Goal: Leave review/rating

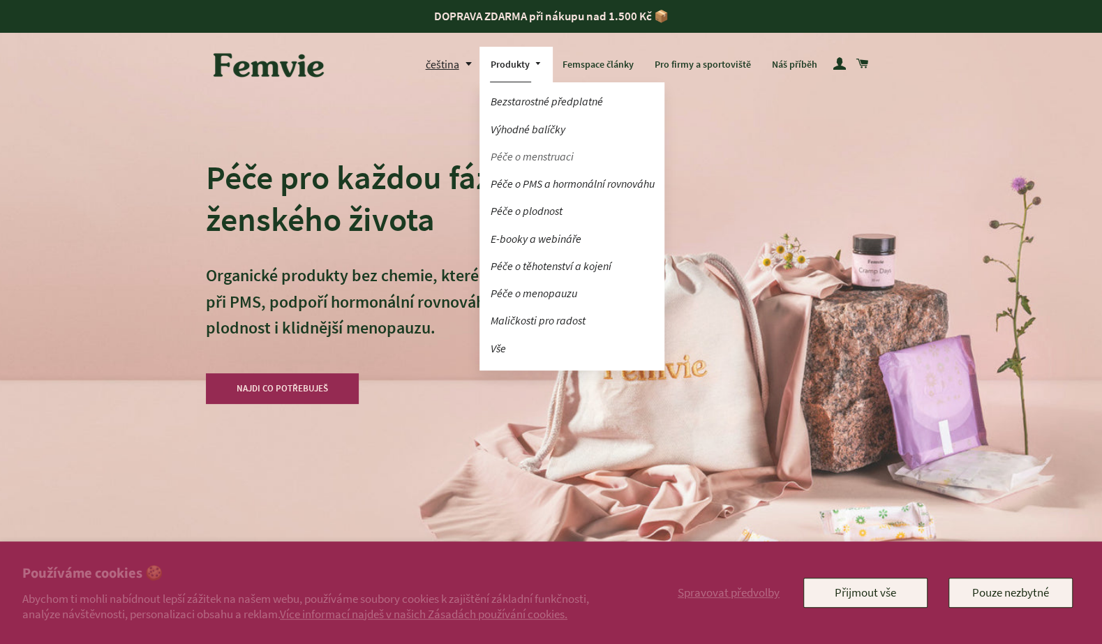
click at [529, 160] on link "Péče o menstruaci" at bounding box center [572, 156] width 185 height 24
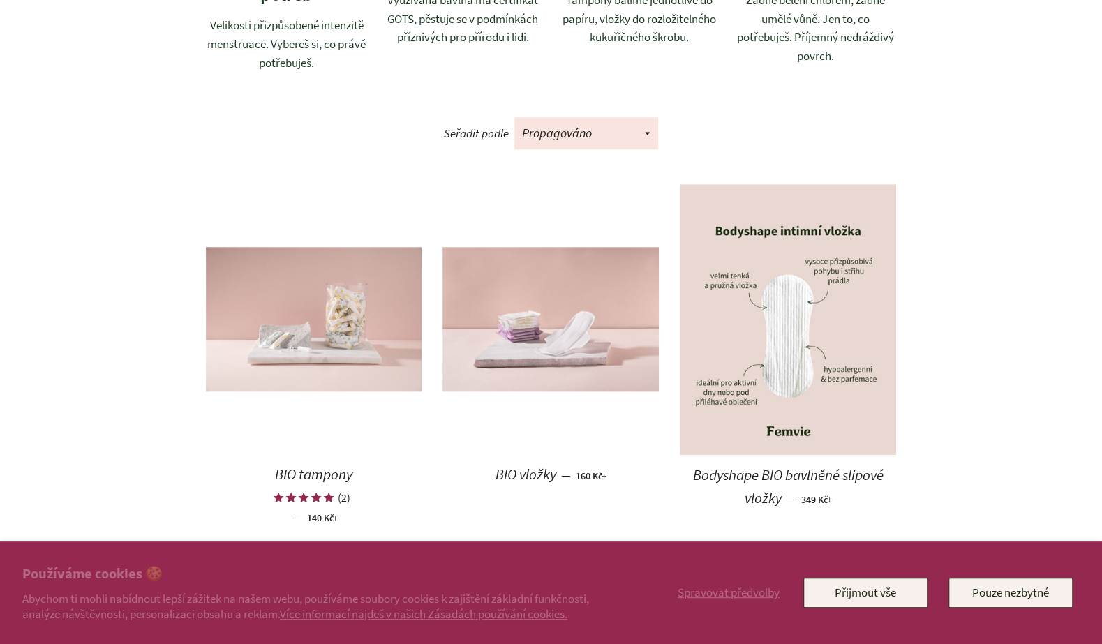
scroll to position [761, 0]
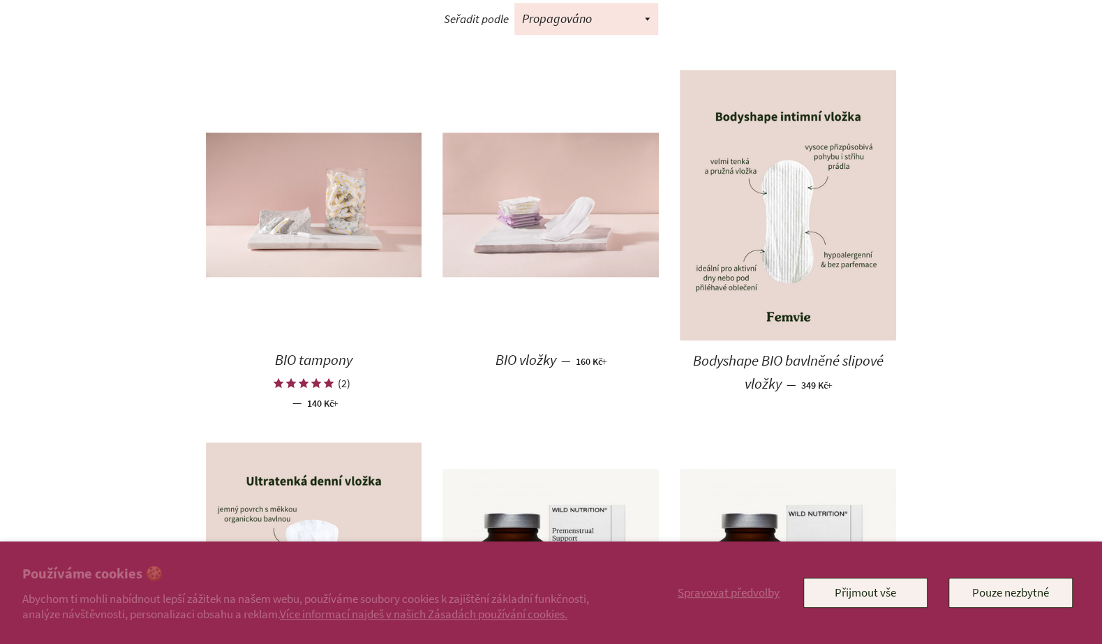
click at [498, 276] on img at bounding box center [551, 205] width 216 height 144
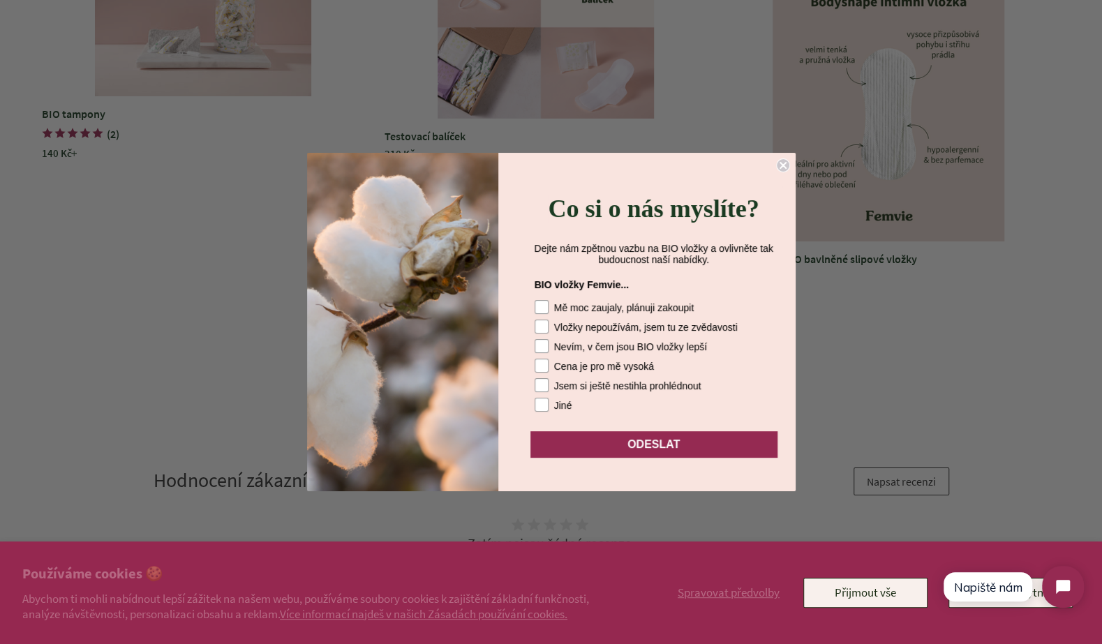
scroll to position [3223, 0]
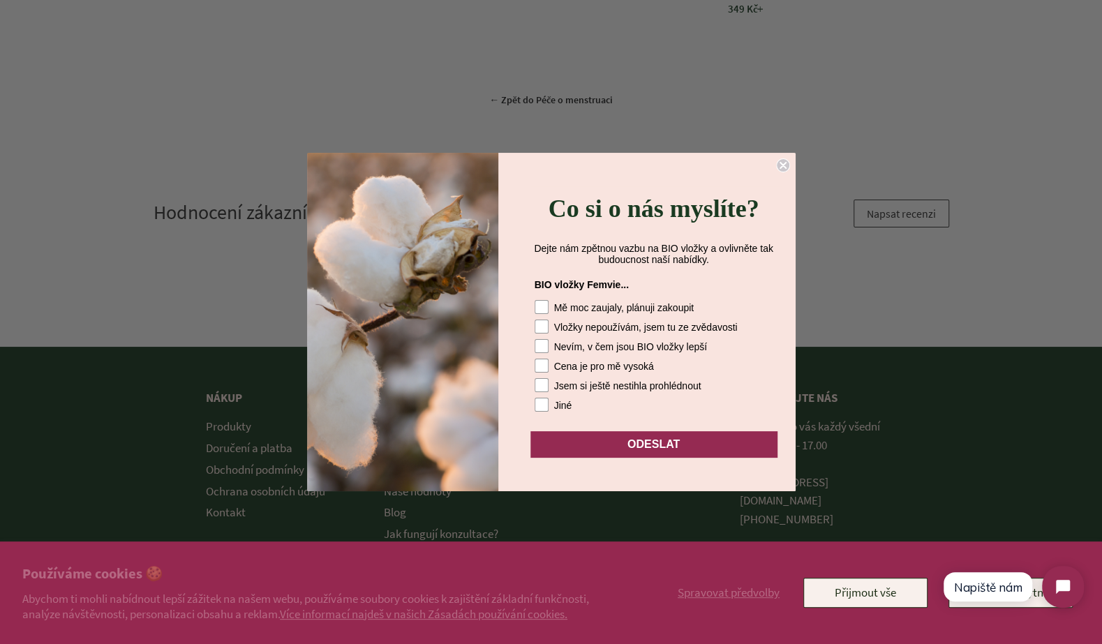
click at [782, 159] on circle "Close dialog" at bounding box center [782, 165] width 13 height 13
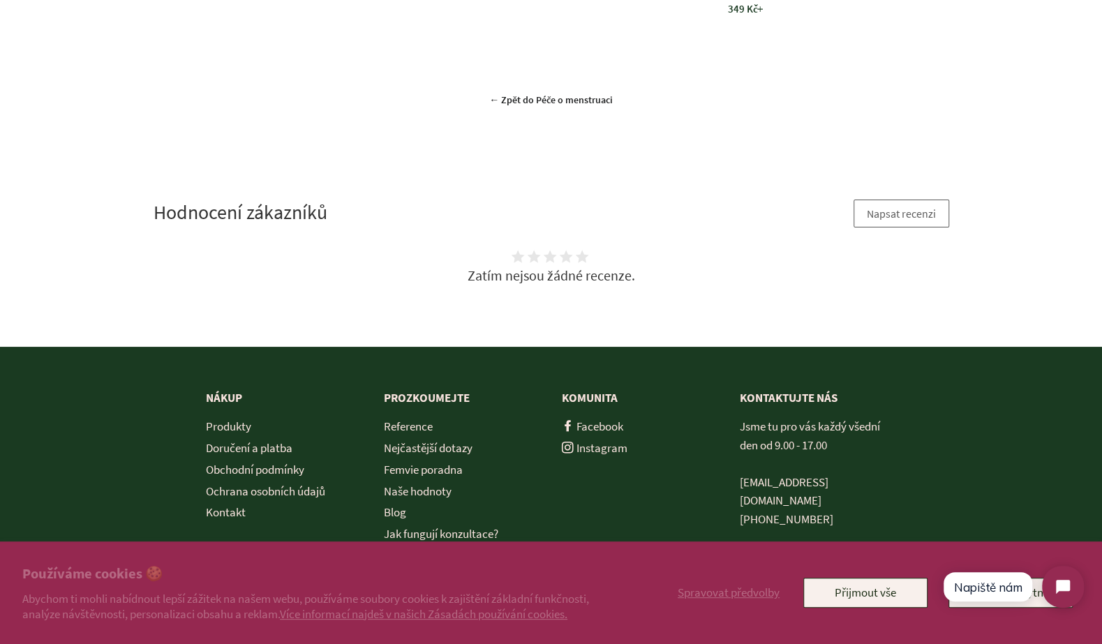
click at [888, 200] on button "Napsat recenzi" at bounding box center [902, 214] width 96 height 28
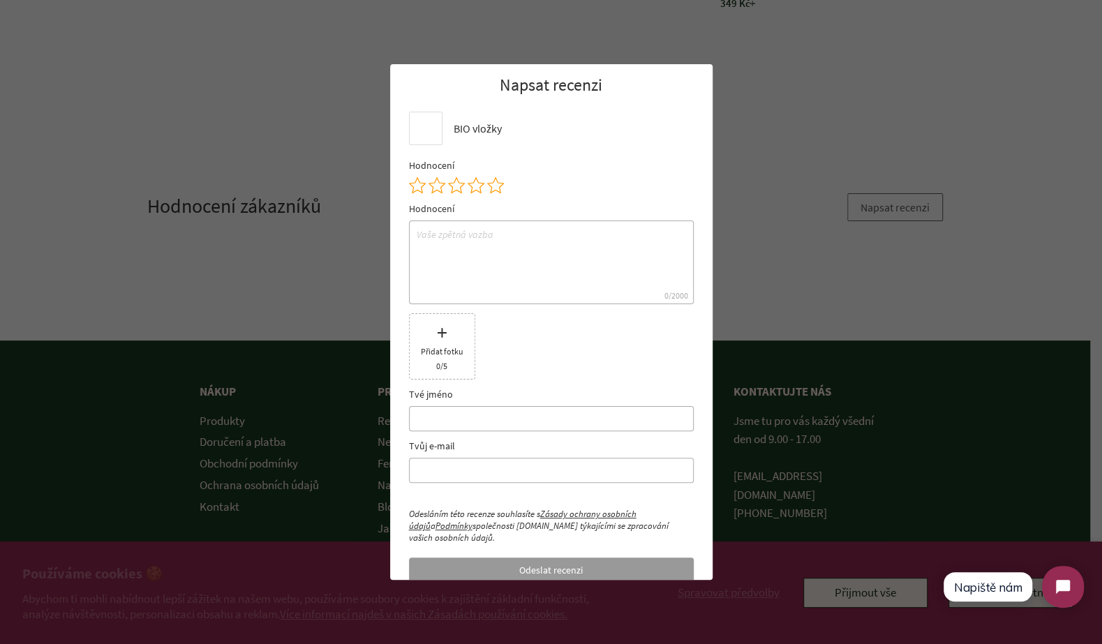
scroll to position [3216, 0]
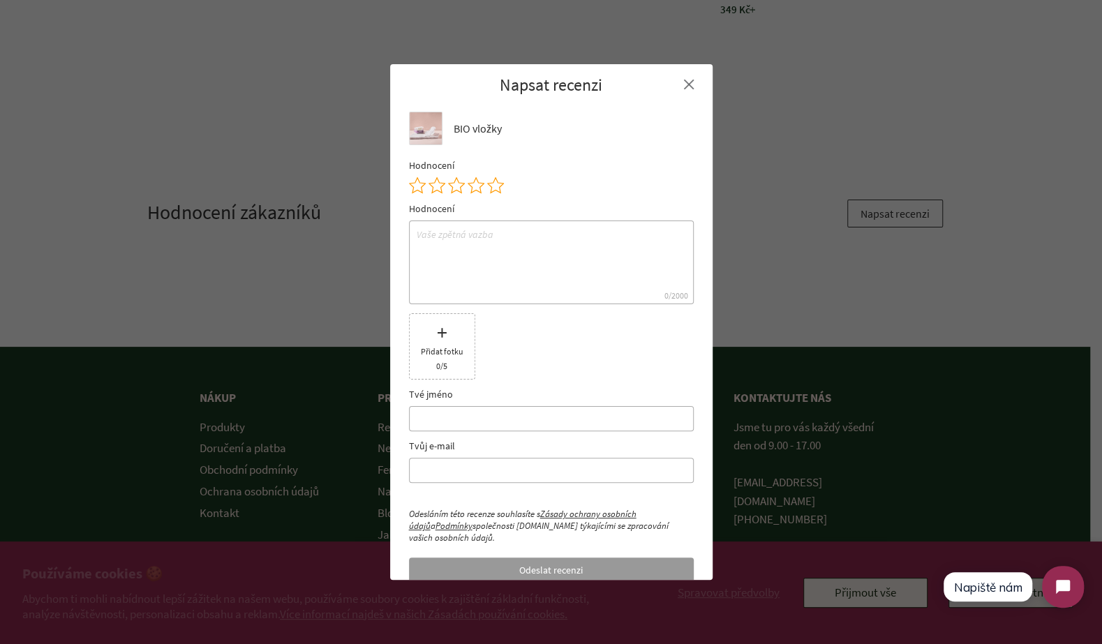
click at [504, 189] on div at bounding box center [551, 185] width 285 height 17
click at [496, 190] on icon at bounding box center [495, 185] width 16 height 15
